Goal: Task Accomplishment & Management: Manage account settings

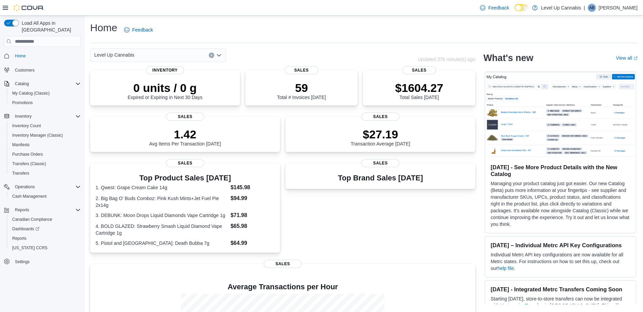
click at [622, 10] on p "Aden Blahut" at bounding box center [617, 8] width 39 height 8
click at [599, 64] on span "Sign Out" at bounding box center [594, 66] width 18 height 7
